Goal: Entertainment & Leisure: Consume media (video, audio)

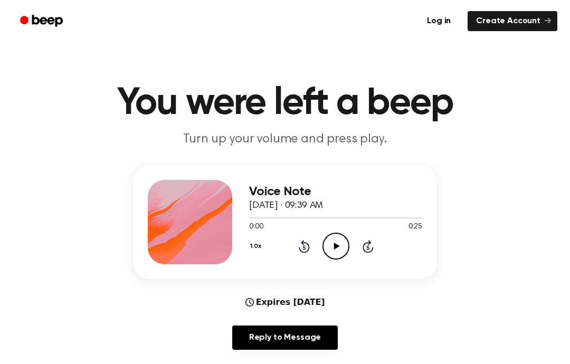
click at [334, 241] on icon "Play Audio" at bounding box center [336, 246] width 27 height 27
click at [327, 229] on div "0:25 0:25" at bounding box center [335, 227] width 173 height 11
click at [342, 257] on icon "Play Audio" at bounding box center [336, 246] width 27 height 27
click at [349, 250] on icon "Pause Audio" at bounding box center [336, 246] width 27 height 27
click at [340, 255] on icon "Play Audio" at bounding box center [336, 246] width 27 height 27
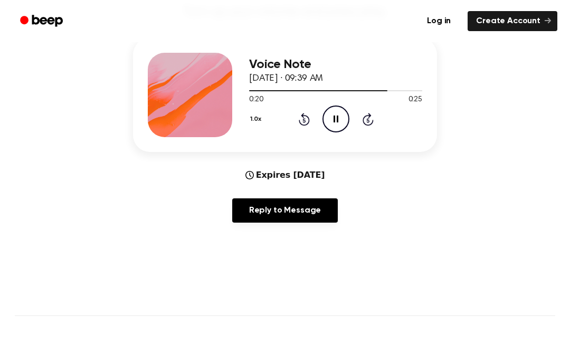
scroll to position [108, 0]
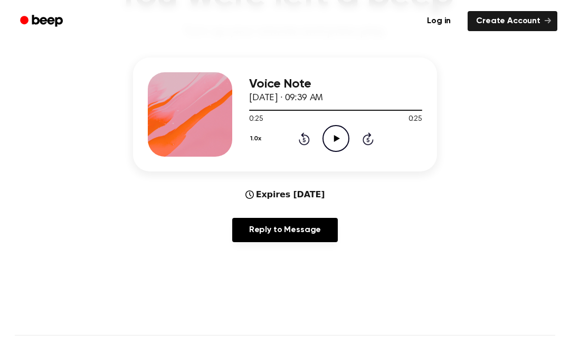
click at [334, 132] on icon "Play Audio" at bounding box center [336, 138] width 27 height 27
click at [336, 137] on icon "Pause Audio" at bounding box center [336, 138] width 27 height 27
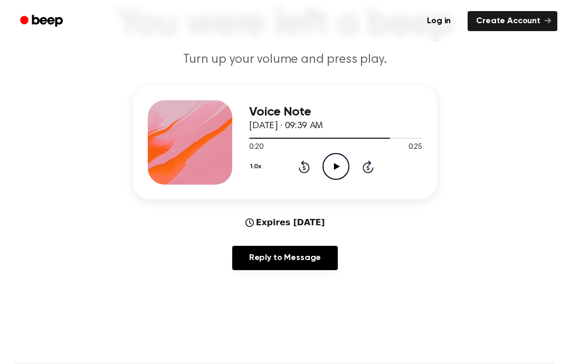
click at [338, 171] on icon "Play Audio" at bounding box center [336, 166] width 27 height 27
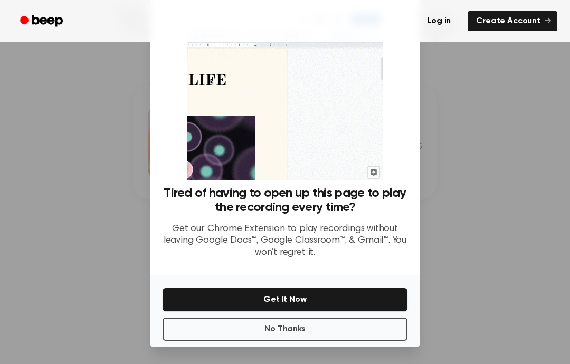
scroll to position [42, 0]
click at [323, 318] on button "No Thanks" at bounding box center [285, 329] width 245 height 23
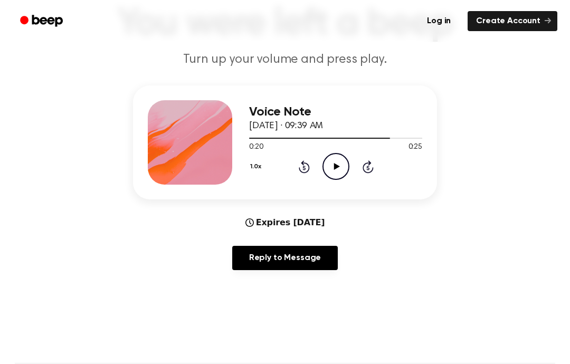
click at [344, 164] on icon "Play Audio" at bounding box center [336, 166] width 27 height 27
click at [303, 172] on icon at bounding box center [304, 167] width 11 height 13
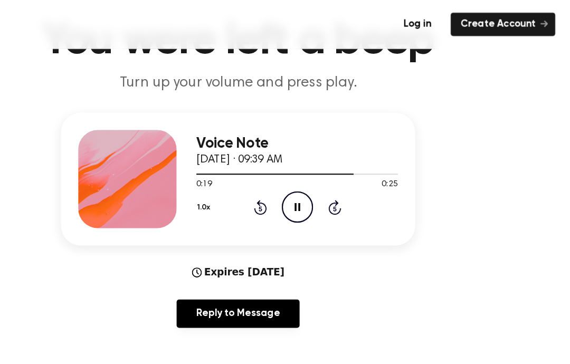
scroll to position [68, 0]
click at [249, 149] on div at bounding box center [318, 149] width 138 height 1
click at [298, 183] on icon "Rewind 5 seconds" at bounding box center [304, 179] width 12 height 14
click at [299, 180] on icon at bounding box center [304, 178] width 11 height 13
click at [298, 172] on icon "Rewind 5 seconds" at bounding box center [304, 179] width 12 height 14
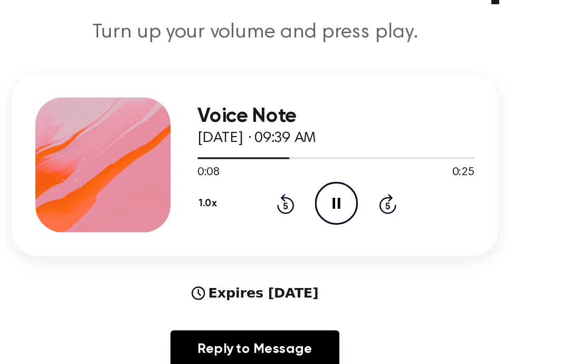
click at [249, 165] on div "1.0x Rewind 5 seconds Pause Audio Skip 5 seconds" at bounding box center [335, 178] width 173 height 27
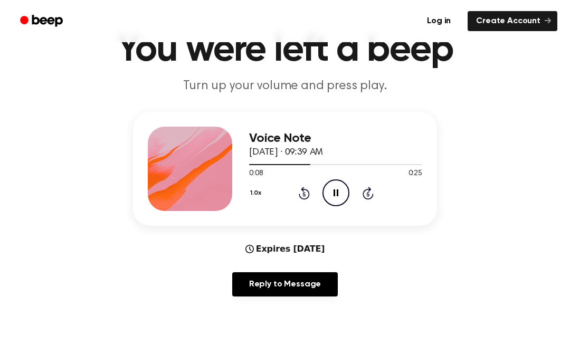
click at [293, 199] on div "1.0x Rewind 5 seconds Pause Audio Skip 5 seconds" at bounding box center [335, 193] width 173 height 27
click at [308, 192] on icon at bounding box center [304, 193] width 11 height 13
click at [308, 193] on icon "Rewind 5 seconds" at bounding box center [304, 193] width 12 height 14
click at [307, 192] on icon "Rewind 5 seconds" at bounding box center [304, 193] width 12 height 14
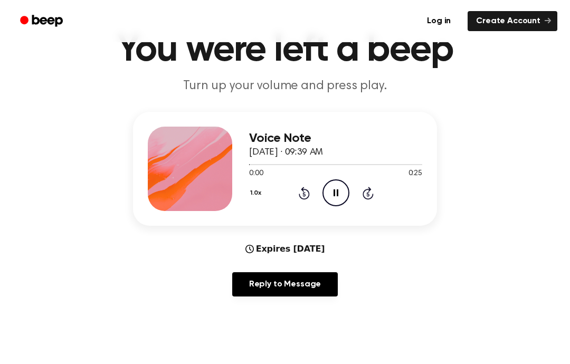
click at [305, 191] on icon "Rewind 5 seconds" at bounding box center [304, 193] width 12 height 14
click at [331, 190] on icon "Pause Audio" at bounding box center [336, 193] width 27 height 27
click at [344, 199] on icon "Play Audio" at bounding box center [336, 193] width 27 height 27
click at [338, 185] on icon "Play Audio" at bounding box center [336, 193] width 27 height 27
click at [335, 184] on icon "Pause Audio" at bounding box center [336, 193] width 27 height 27
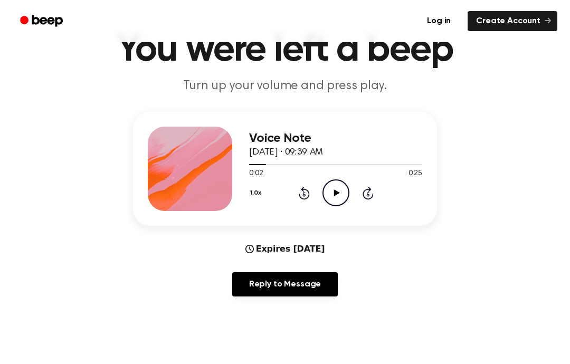
click at [335, 201] on icon "Play Audio" at bounding box center [336, 193] width 27 height 27
click at [302, 197] on icon "Rewind 5 seconds" at bounding box center [304, 193] width 12 height 14
click at [304, 193] on icon at bounding box center [304, 194] width 3 height 4
